Goal: Task Accomplishment & Management: Use online tool/utility

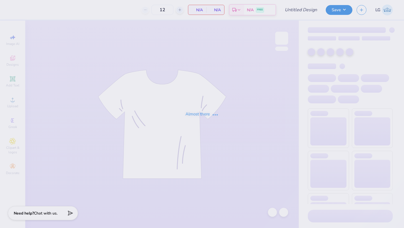
type input "Pi Phi Drop"
type input "24"
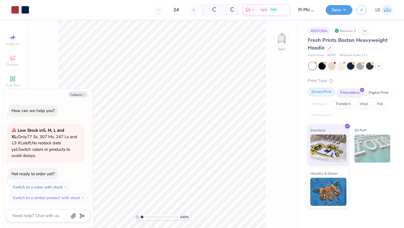
click at [332, 91] on div at bounding box center [333, 89] width 5 height 5
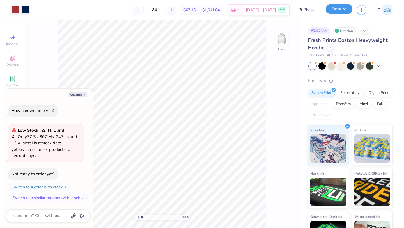
click at [343, 11] on button "Save" at bounding box center [339, 9] width 27 height 10
type textarea "x"
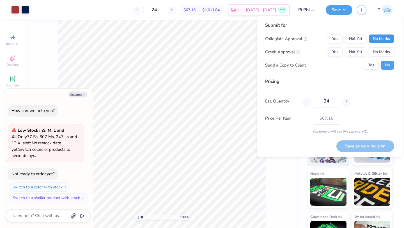
click at [379, 38] on button "No Marks" at bounding box center [382, 38] width 26 height 9
click at [333, 38] on button "Yes" at bounding box center [335, 38] width 15 height 9
click at [333, 50] on button "Yes" at bounding box center [335, 51] width 15 height 9
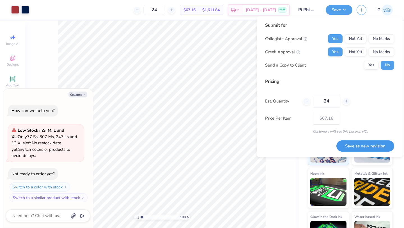
click at [353, 144] on button "Save as new revision" at bounding box center [365, 146] width 58 height 12
type input "$67.16"
type textarea "x"
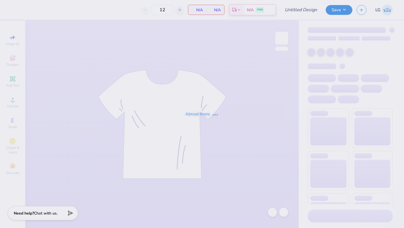
type input "Pi Phi Drop"
type input "24"
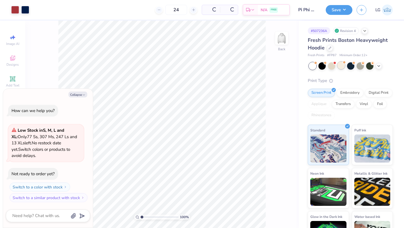
click at [342, 67] on div at bounding box center [341, 65] width 7 height 7
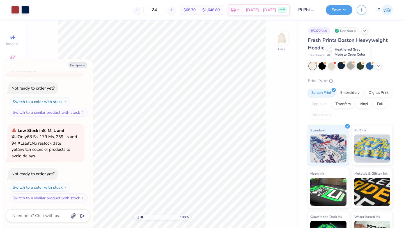
click at [352, 67] on div at bounding box center [350, 65] width 7 height 7
type textarea "x"
type input "50"
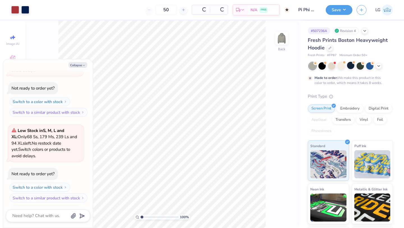
scroll to position [103, 0]
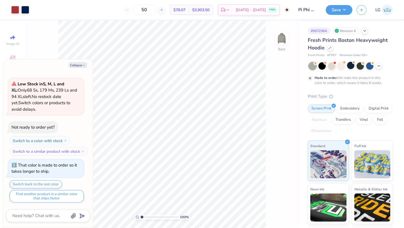
click at [377, 69] on div at bounding box center [351, 65] width 84 height 7
click at [378, 67] on icon at bounding box center [379, 65] width 4 height 4
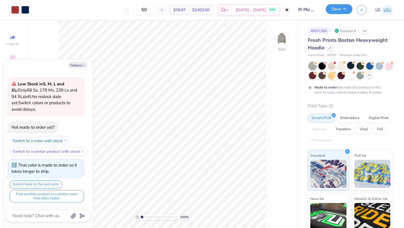
click at [343, 10] on button "Save" at bounding box center [339, 9] width 27 height 10
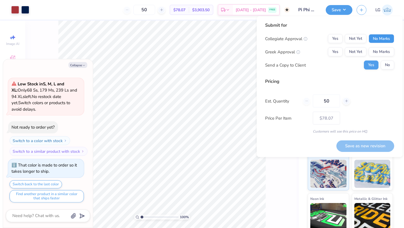
click at [377, 42] on button "No Marks" at bounding box center [382, 38] width 26 height 9
click at [344, 40] on div "Yes Not Yet No Marks" at bounding box center [361, 38] width 66 height 9
click at [339, 38] on button "Yes" at bounding box center [335, 38] width 15 height 9
click at [339, 50] on button "Yes" at bounding box center [335, 51] width 15 height 9
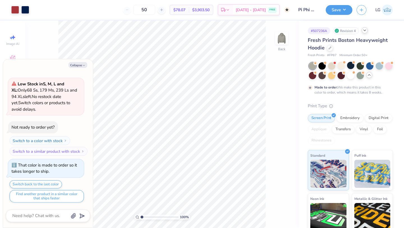
click at [366, 30] on polyline at bounding box center [365, 30] width 2 height 1
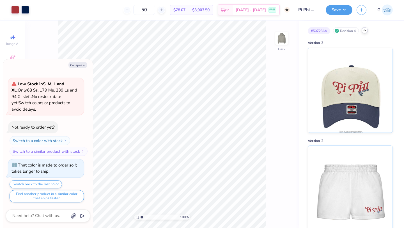
click at [366, 31] on icon at bounding box center [365, 30] width 4 height 4
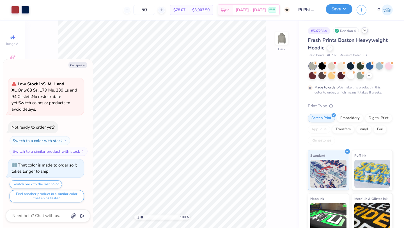
click at [340, 11] on button "Save" at bounding box center [339, 9] width 27 height 10
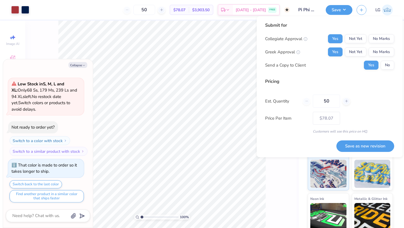
click at [364, 45] on div "Collegiate Approval Yes Not Yet No Marks Greek Approval Yes Not Yet No Marks Se…" at bounding box center [329, 51] width 129 height 35
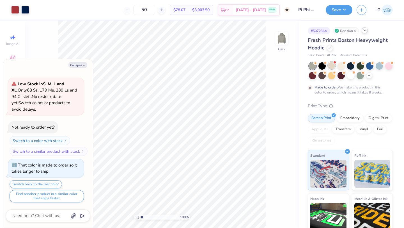
click at [335, 66] on div at bounding box center [331, 65] width 7 height 7
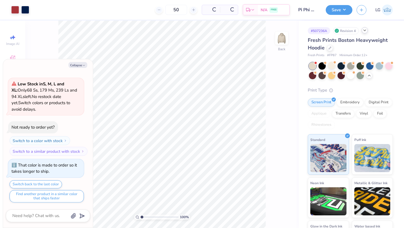
scroll to position [223, 0]
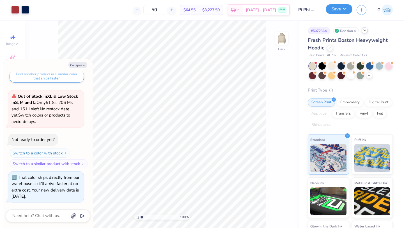
click at [343, 14] on div "Save" at bounding box center [339, 10] width 27 height 10
click at [347, 10] on button "Save" at bounding box center [339, 9] width 27 height 10
click at [333, 63] on div at bounding box center [331, 65] width 7 height 7
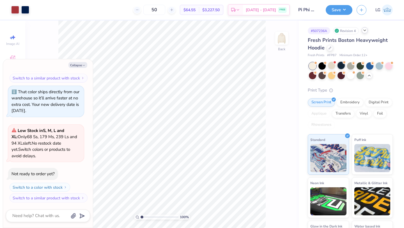
click at [342, 66] on div at bounding box center [341, 65] width 7 height 7
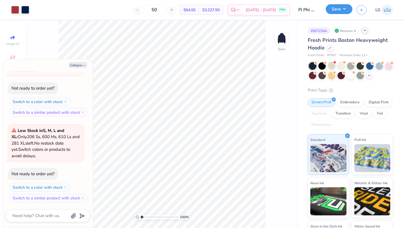
click at [340, 8] on button "Save" at bounding box center [339, 9] width 27 height 10
click at [333, 49] on div at bounding box center [330, 47] width 6 height 6
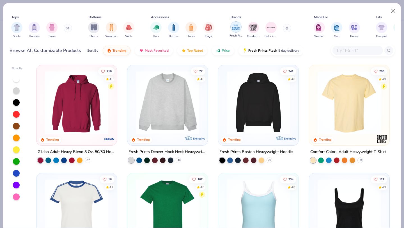
click at [238, 31] on img "filter for Fresh Prints" at bounding box center [236, 27] width 8 height 8
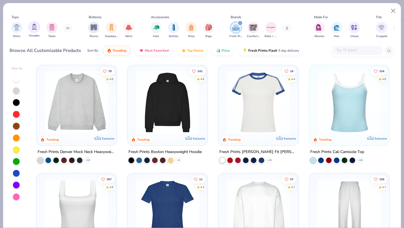
click at [30, 29] on div "filter for Hoodies" at bounding box center [34, 26] width 11 height 11
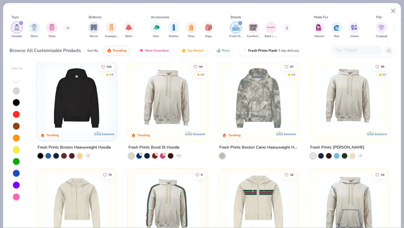
scroll to position [5, 0]
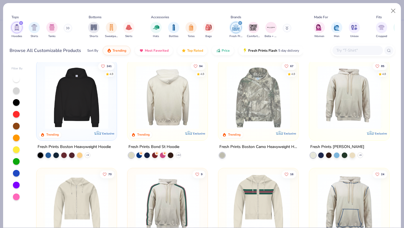
click at [187, 90] on div at bounding box center [167, 97] width 207 height 63
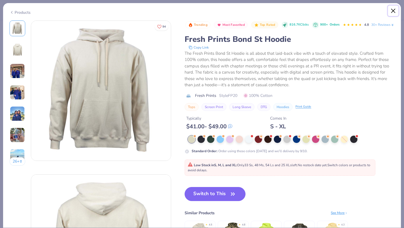
click at [395, 12] on button "Close" at bounding box center [393, 11] width 11 height 11
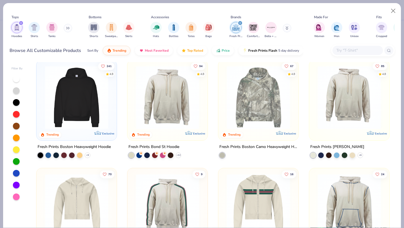
click at [395, 12] on button "Close" at bounding box center [393, 11] width 11 height 11
type textarea "x"
